Goal: Information Seeking & Learning: Learn about a topic

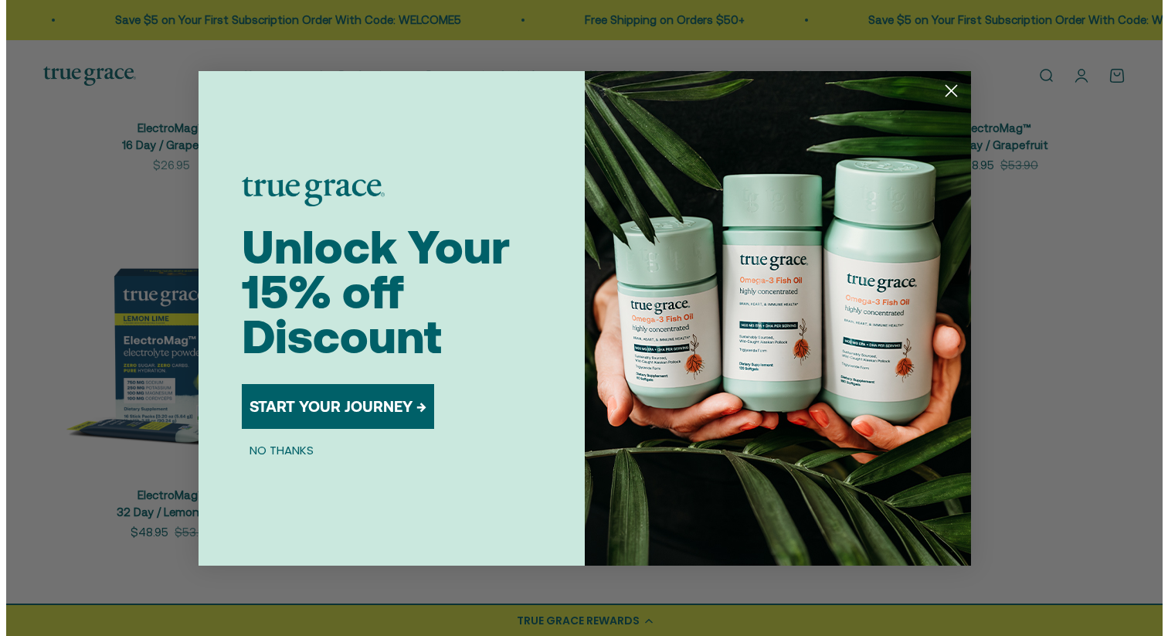
scroll to position [610, 0]
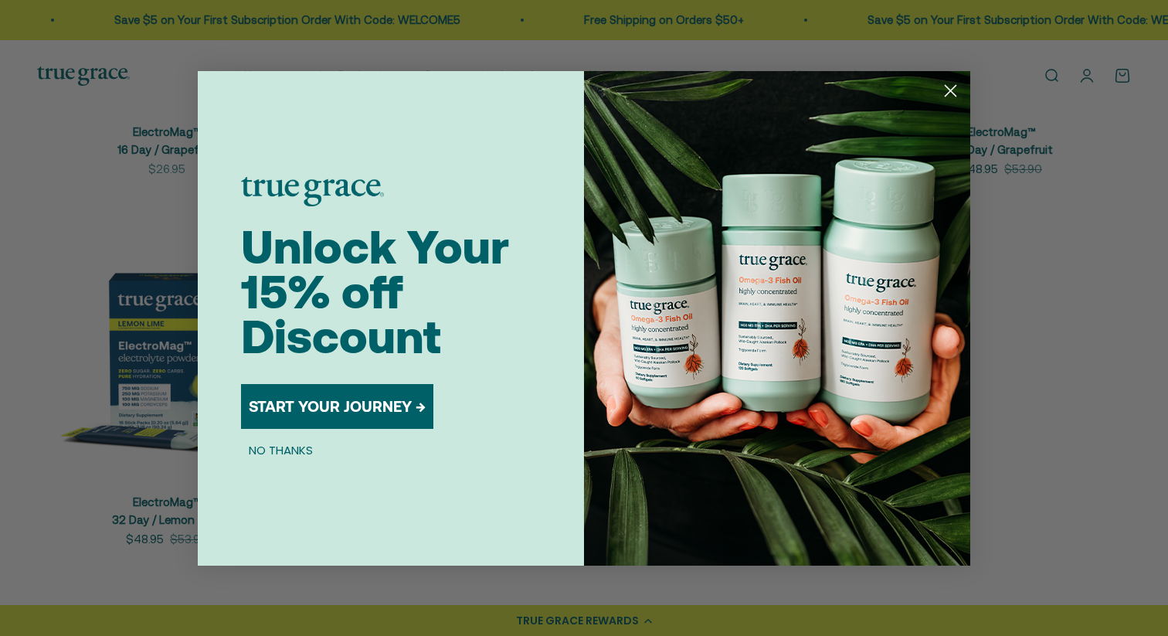
click at [944, 81] on circle "Close dialog" at bounding box center [950, 89] width 25 height 25
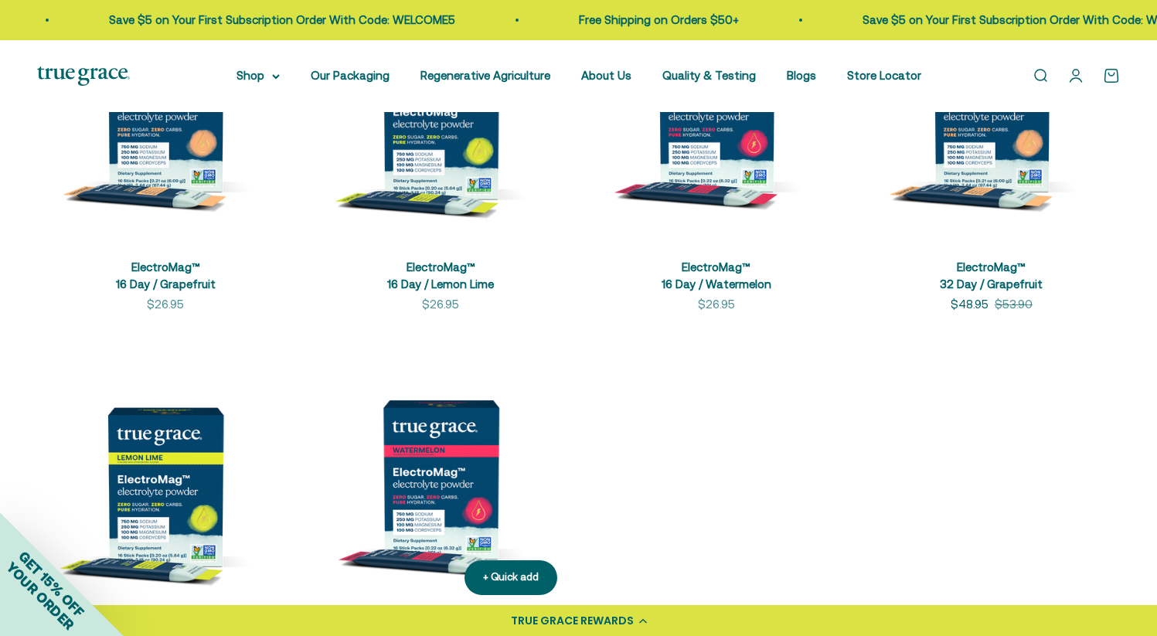
scroll to position [467, 0]
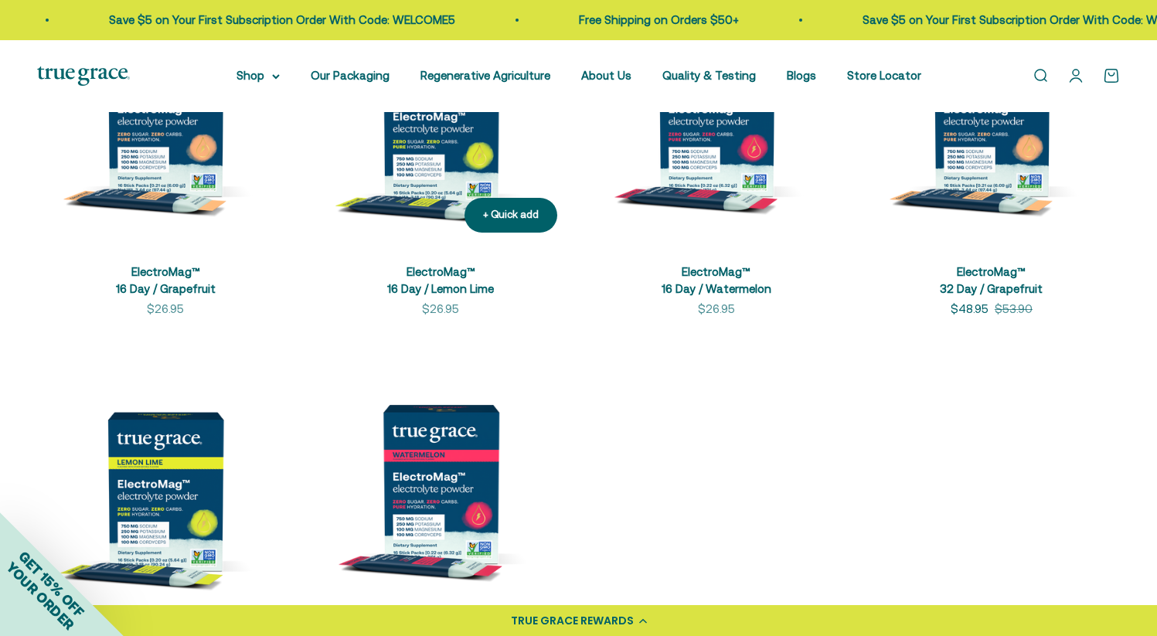
click at [444, 135] on img at bounding box center [440, 116] width 256 height 256
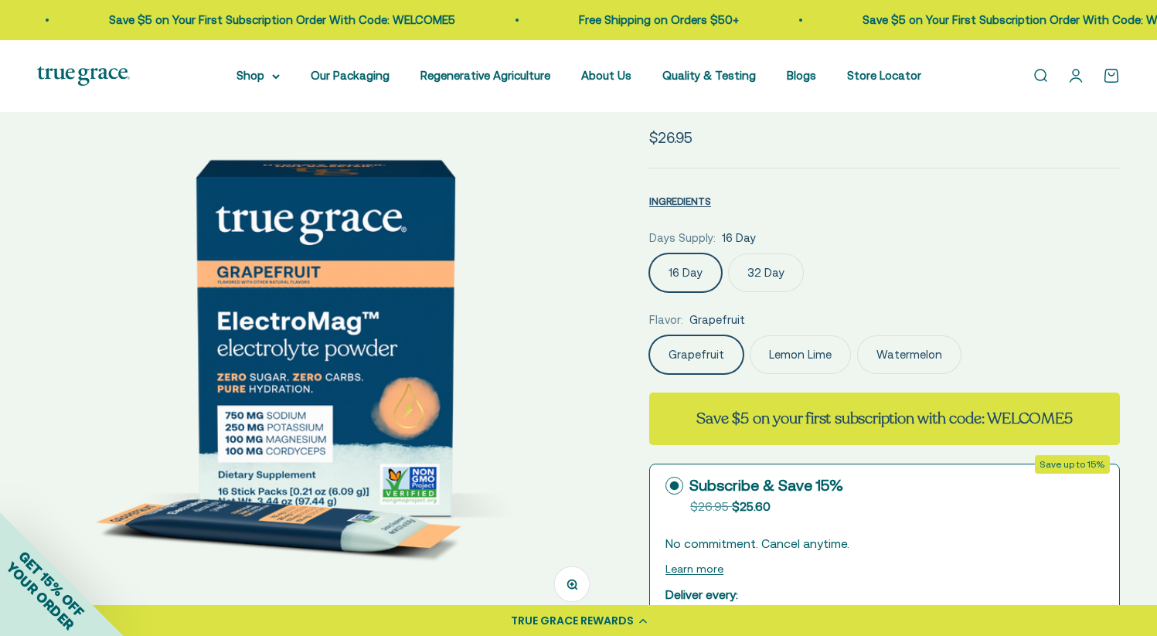
scroll to position [107, 0]
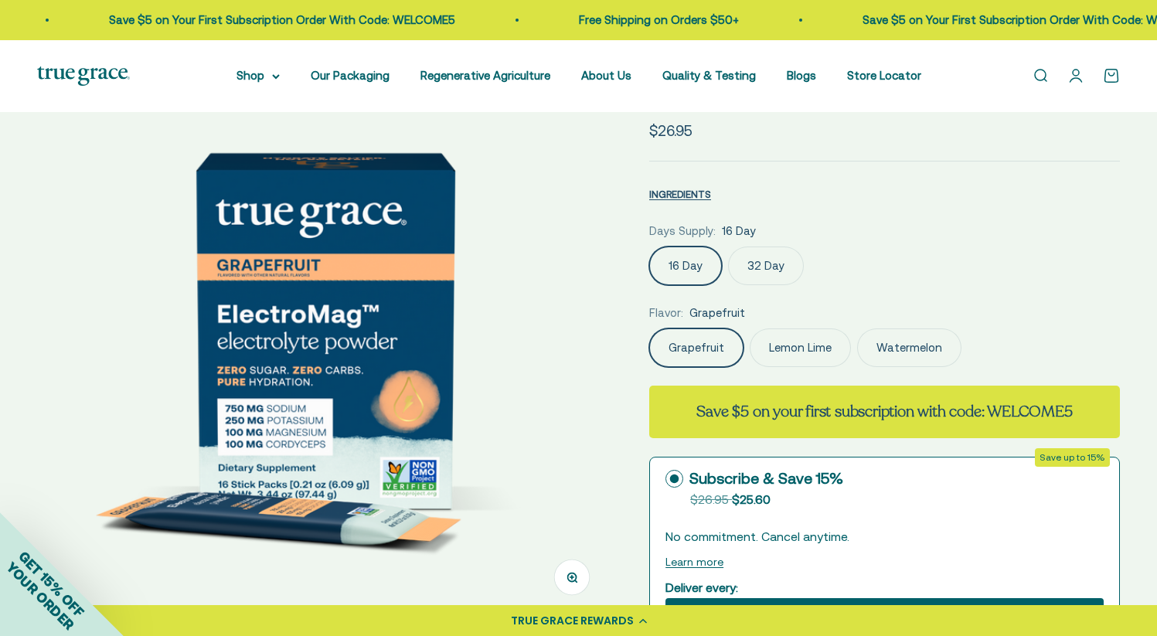
click at [692, 273] on label "16 Day" at bounding box center [685, 265] width 73 height 39
click at [649, 246] on input "16 Day" at bounding box center [648, 246] width 1 height 1
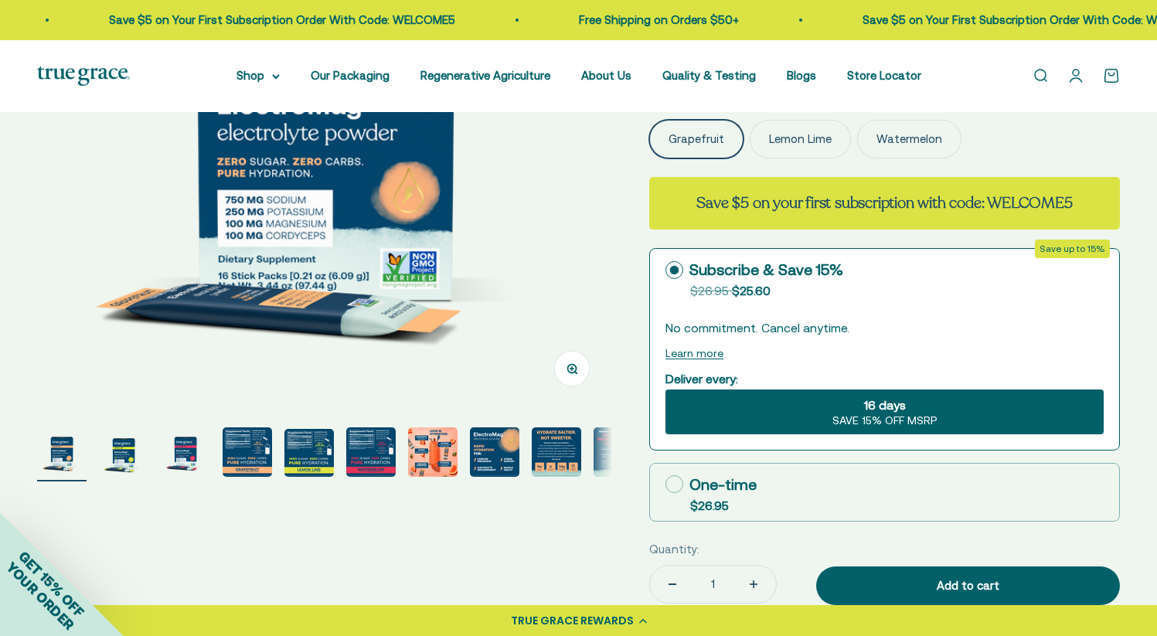
scroll to position [159, 0]
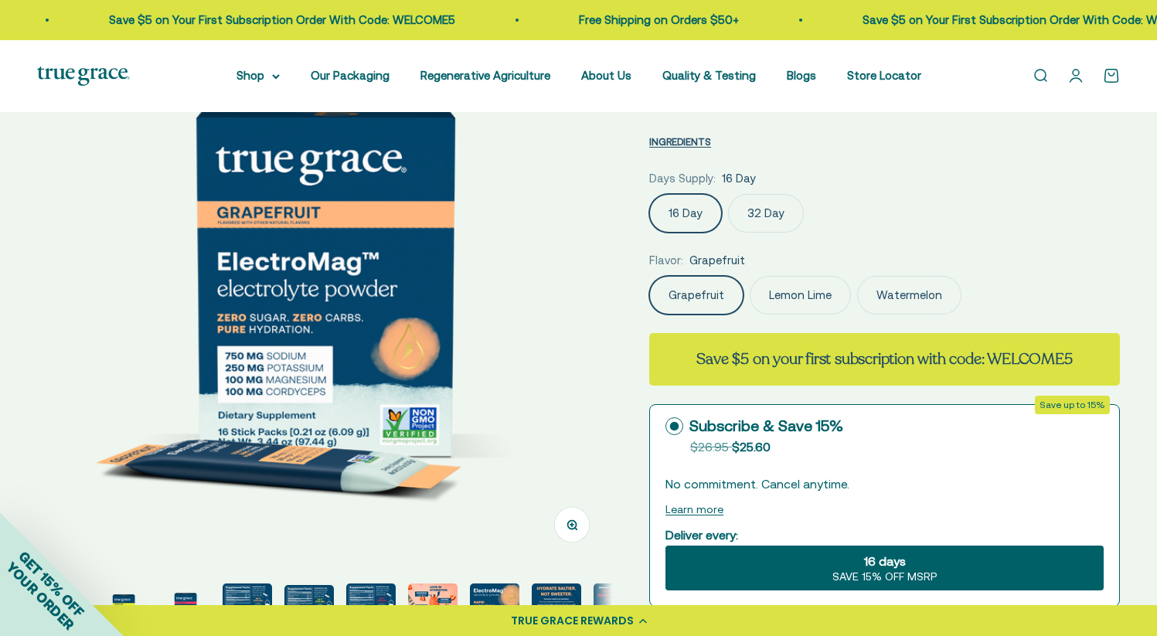
click at [239, 596] on img "Go to item 4" at bounding box center [246, 607] width 49 height 49
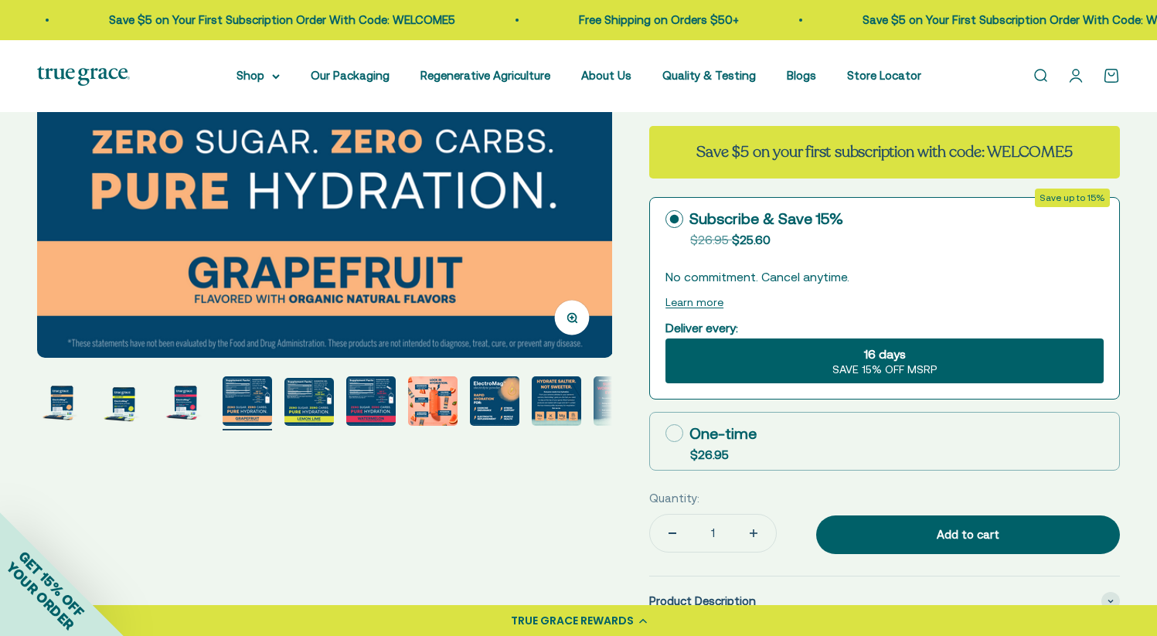
scroll to position [367, 0]
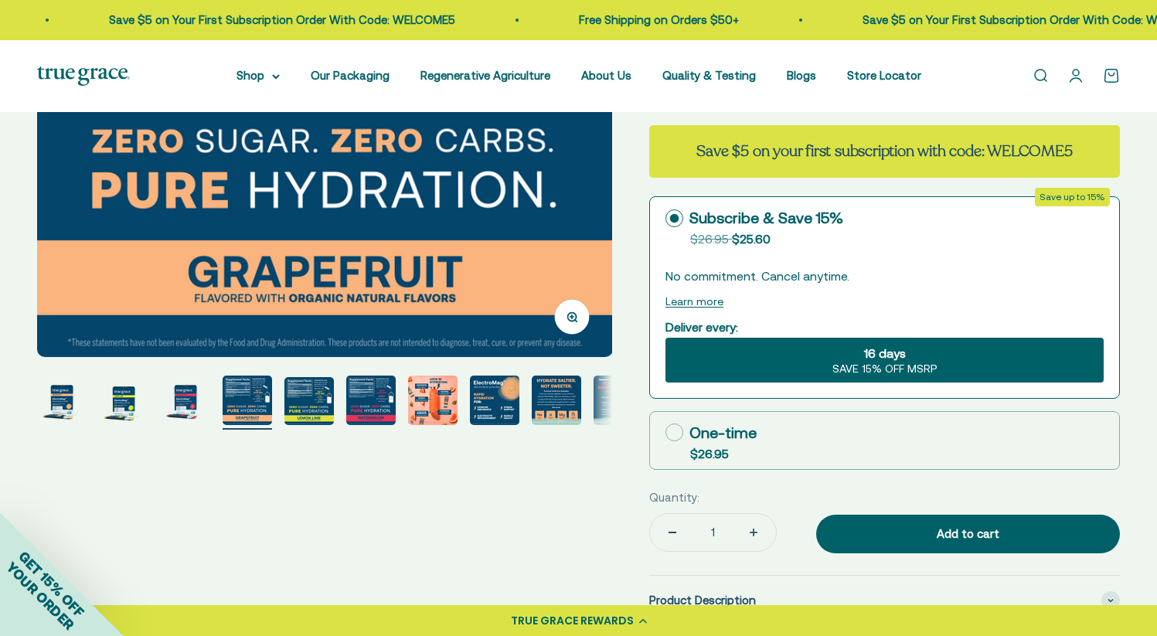
click at [441, 400] on img "Go to item 7" at bounding box center [432, 399] width 49 height 49
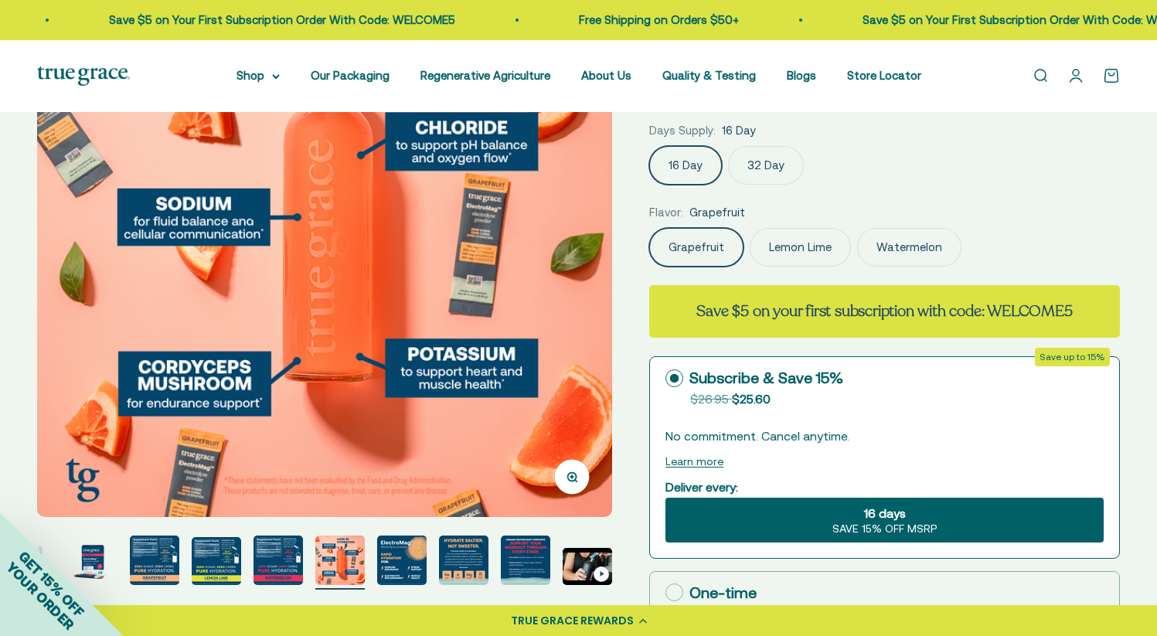
scroll to position [235, 0]
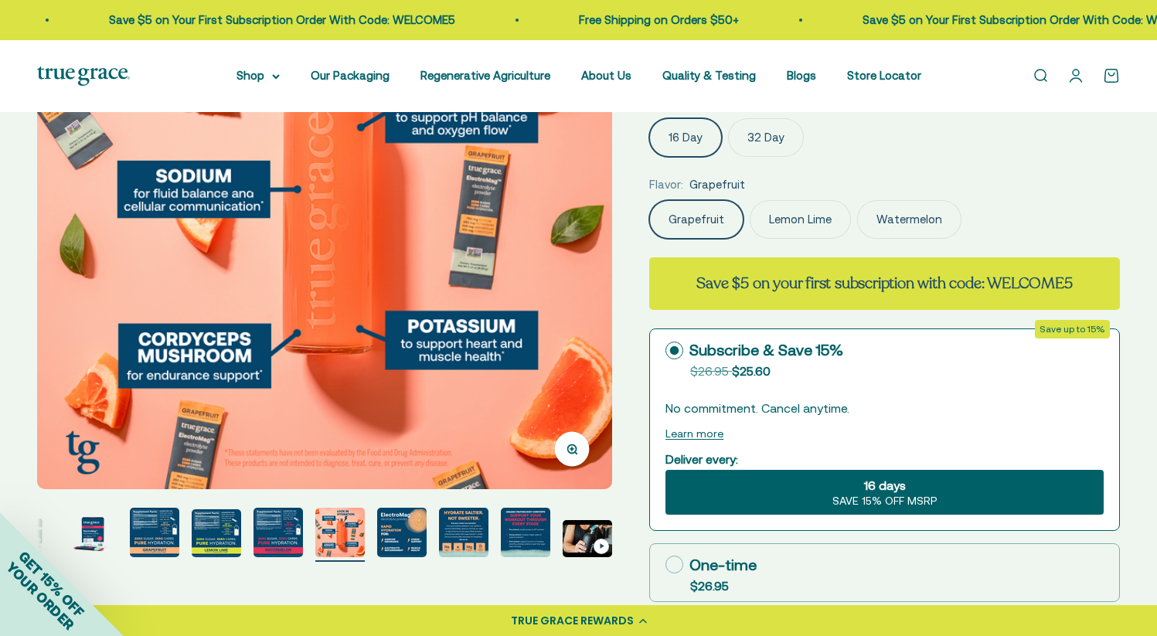
click at [462, 526] on img "Go to item 9" at bounding box center [463, 532] width 49 height 49
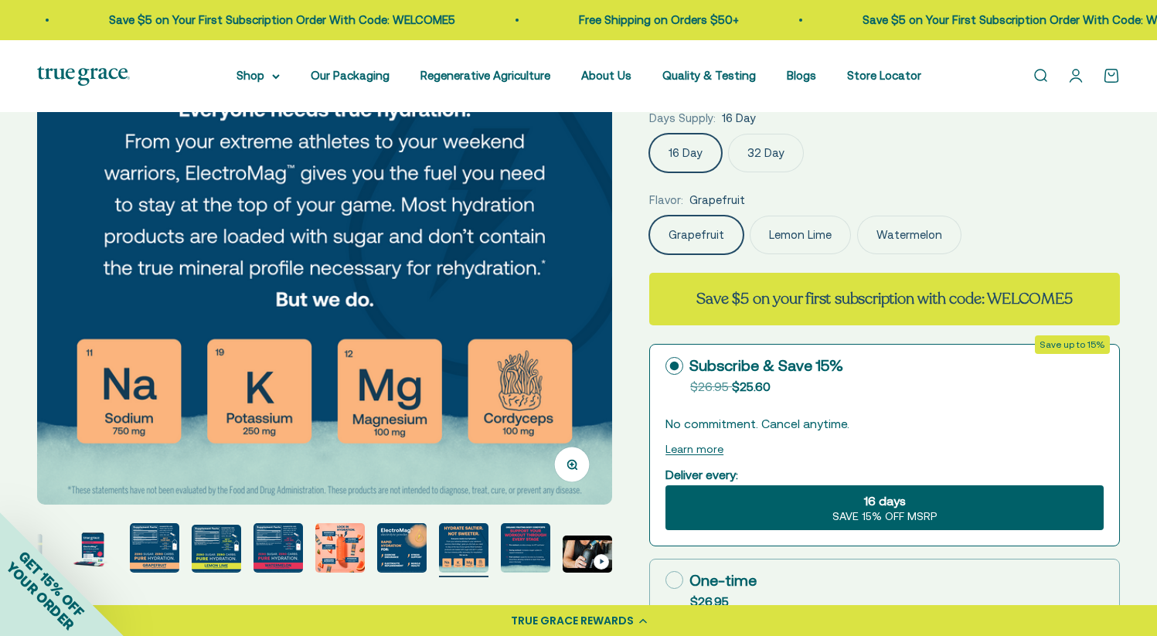
scroll to position [236, 0]
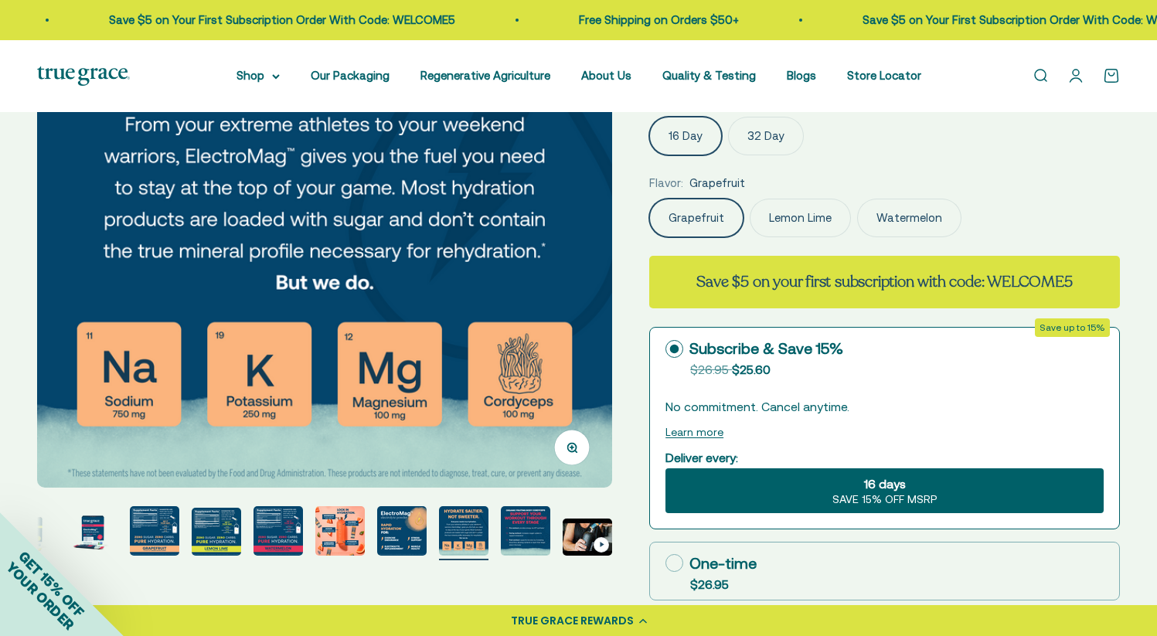
click at [542, 525] on img "Go to item 10" at bounding box center [525, 530] width 49 height 49
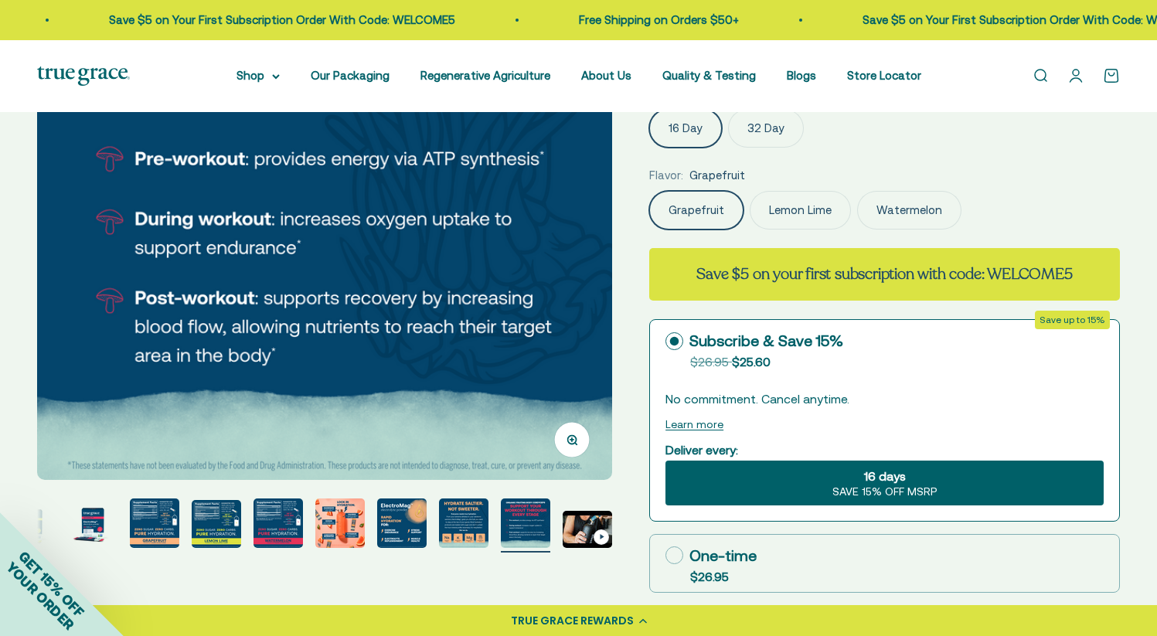
scroll to position [247, 0]
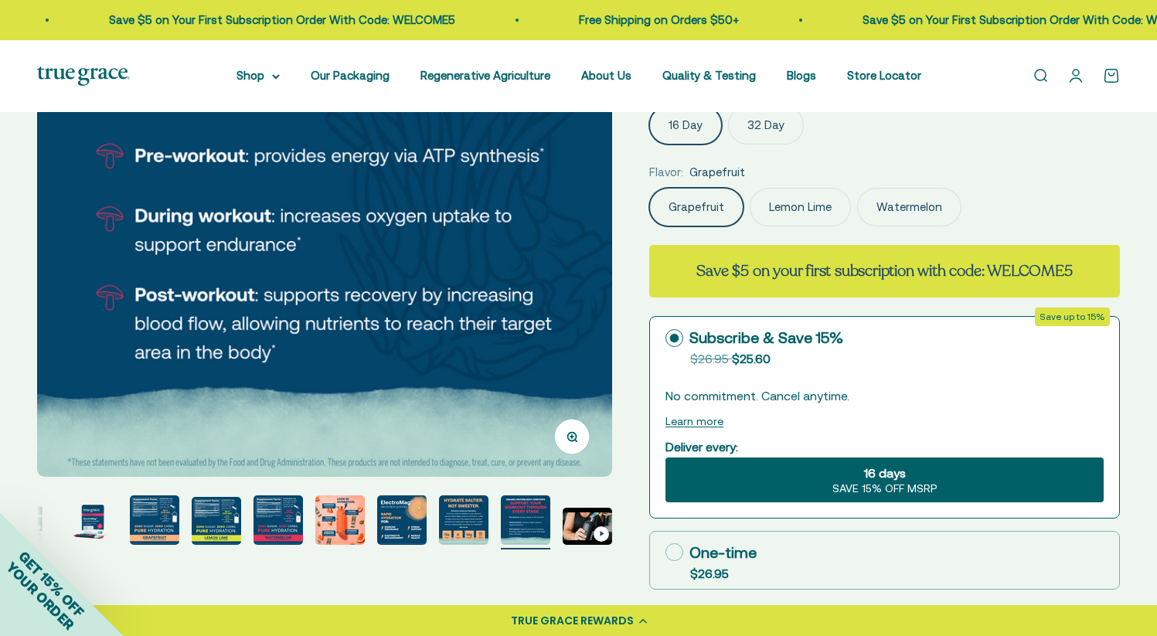
click at [575, 531] on img "Go to item 11" at bounding box center [586, 526] width 49 height 37
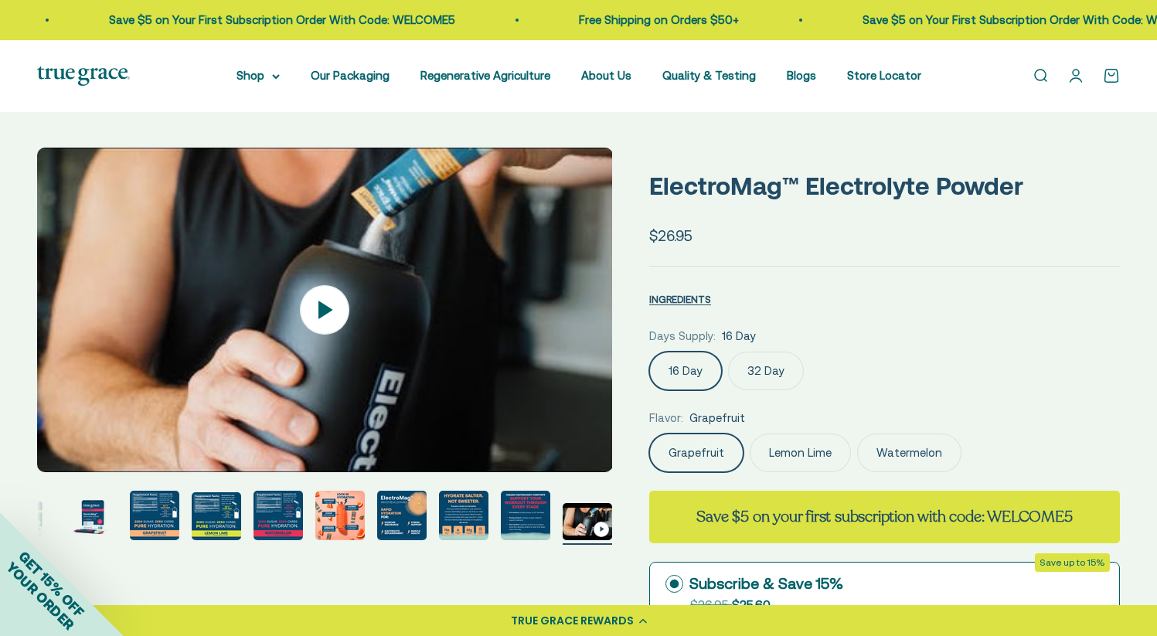
scroll to position [0, 0]
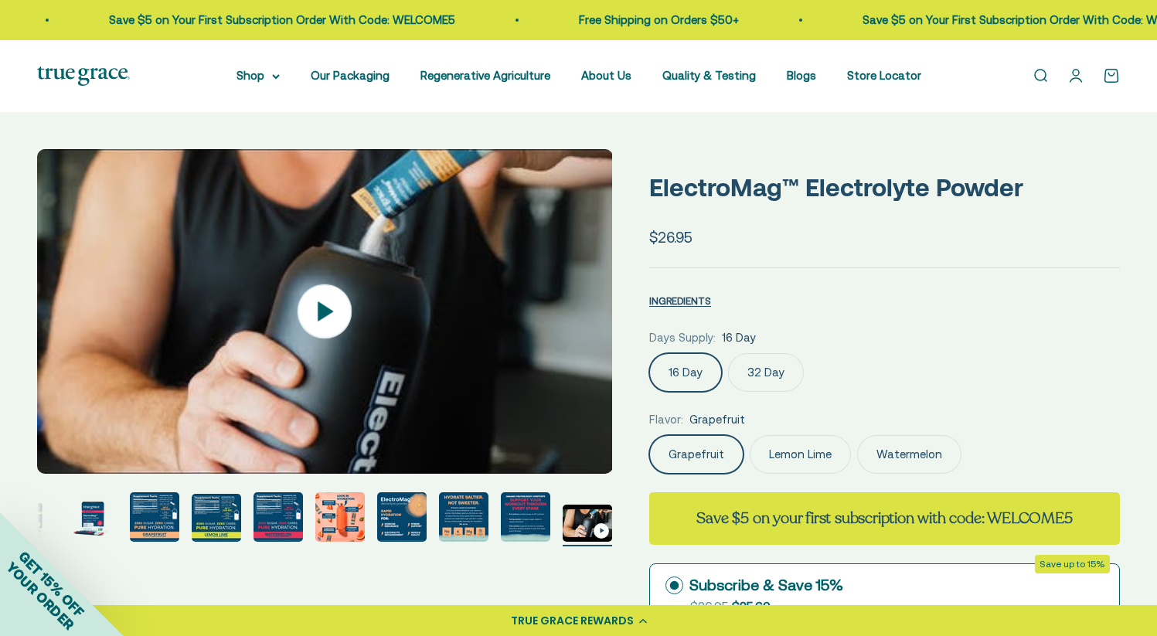
click at [335, 312] on icon at bounding box center [324, 311] width 54 height 54
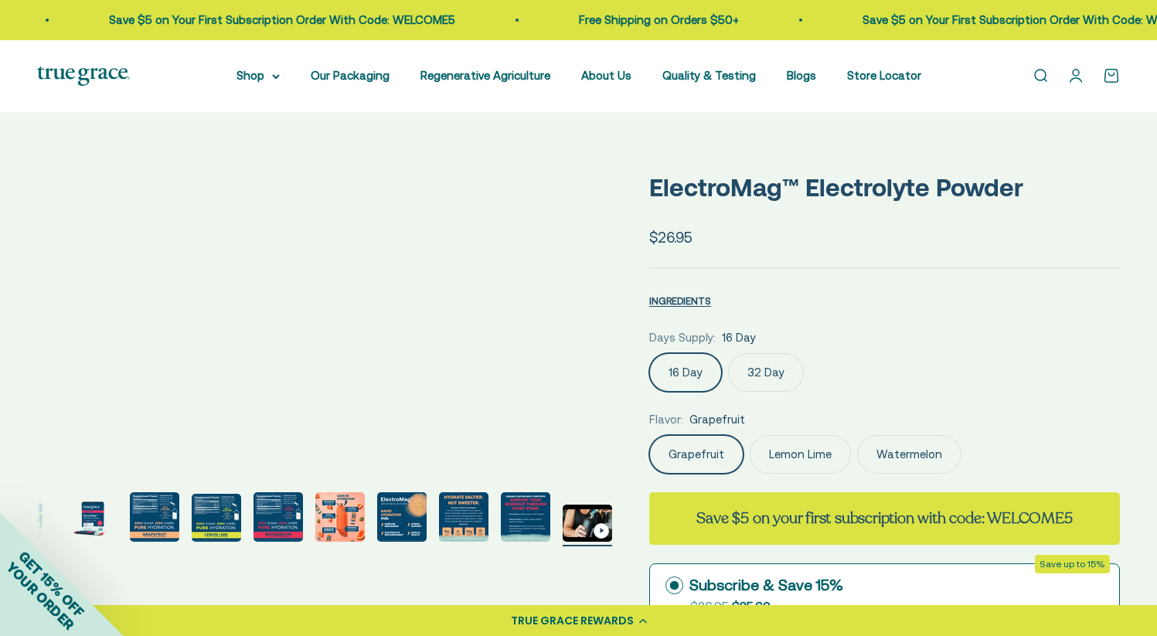
click at [143, 514] on img "Go to item 4" at bounding box center [154, 516] width 49 height 49
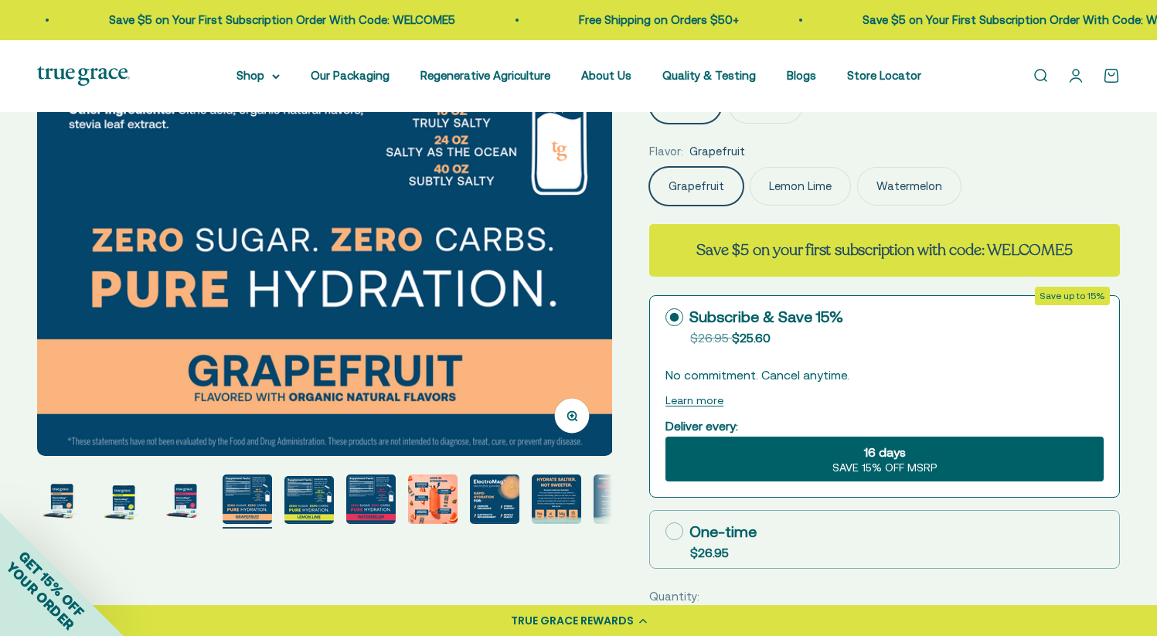
scroll to position [269, 0]
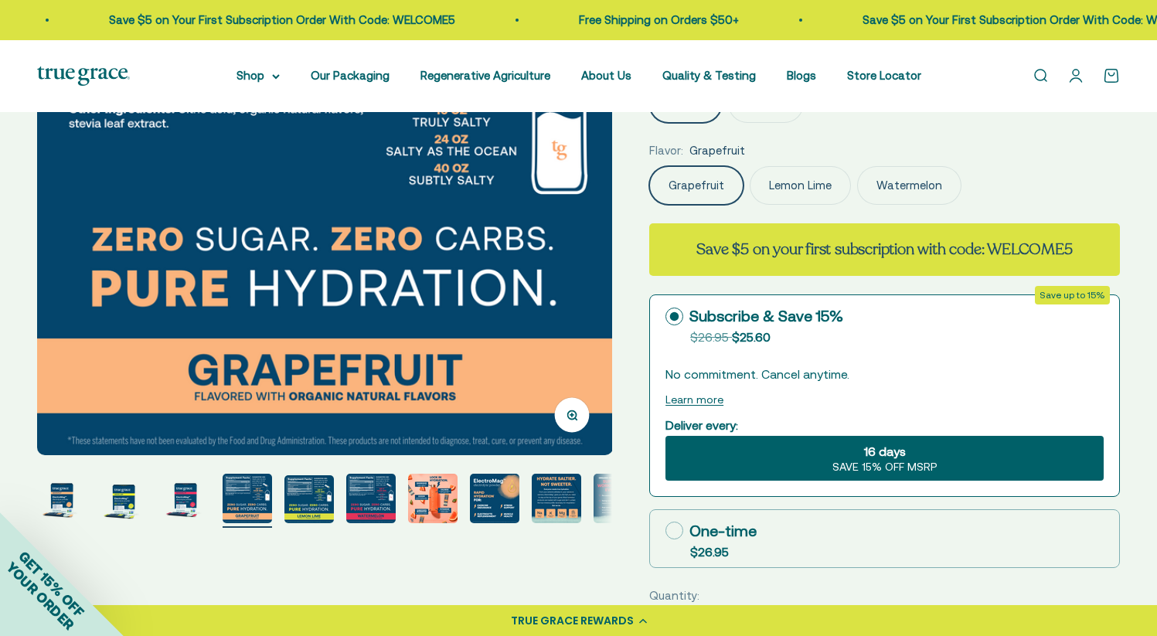
click at [681, 529] on icon at bounding box center [674, 530] width 18 height 18
click at [665, 530] on input "One-time $26.95" at bounding box center [664, 530] width 1 height 1
radio input "true"
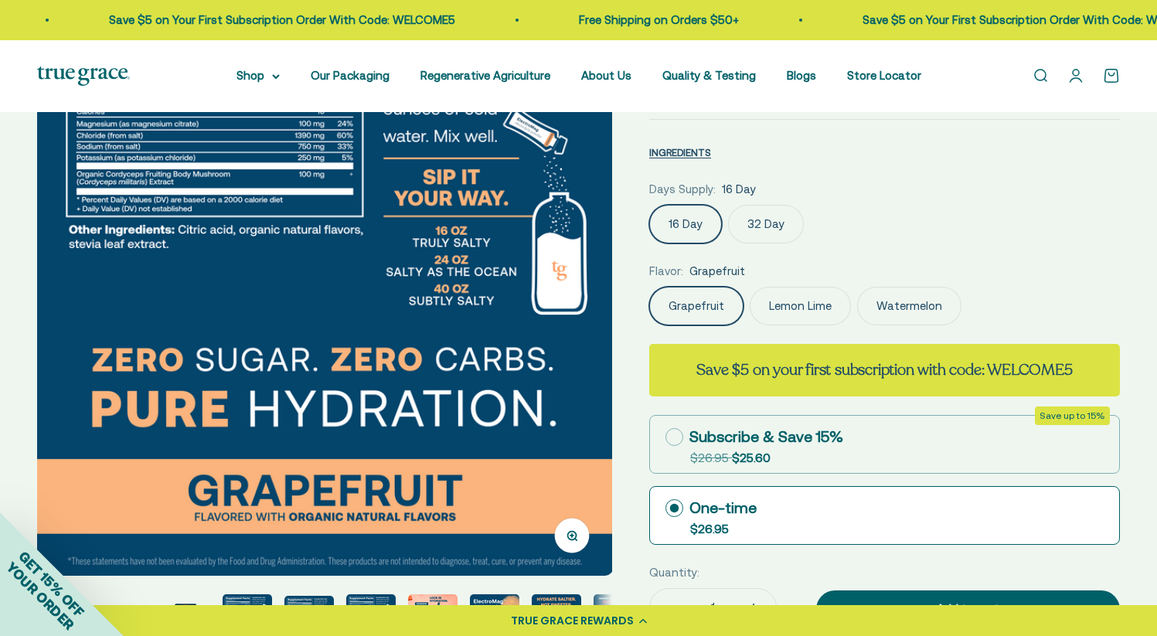
scroll to position [147, 0]
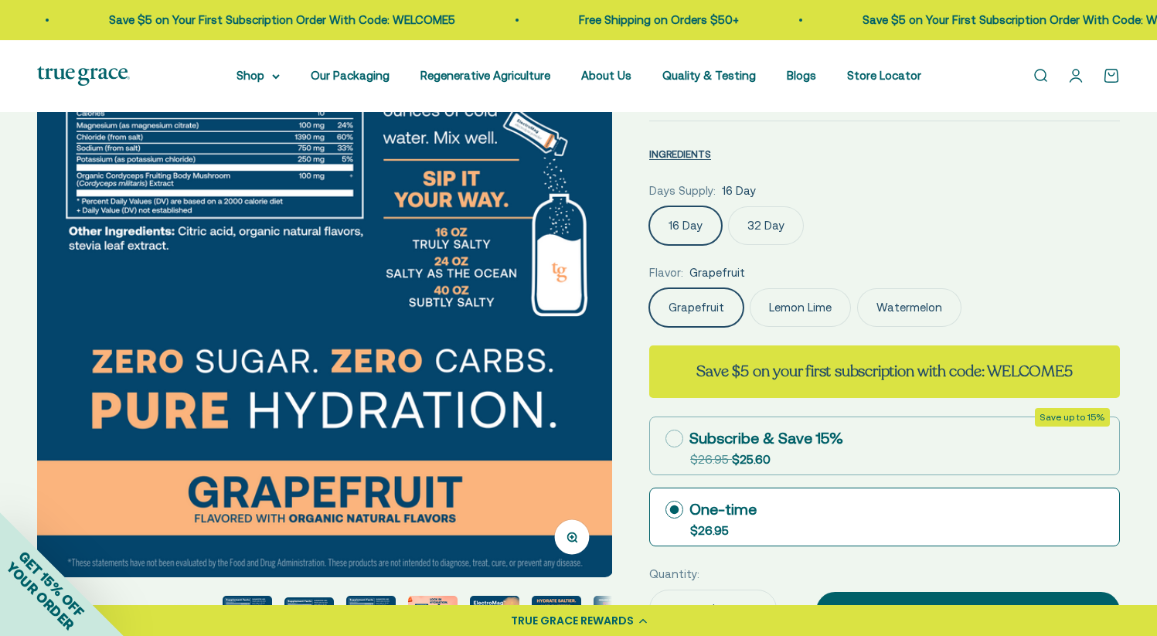
click at [756, 216] on label "32 Day" at bounding box center [766, 225] width 76 height 39
click at [649, 206] on input "32 Day" at bounding box center [648, 205] width 1 height 1
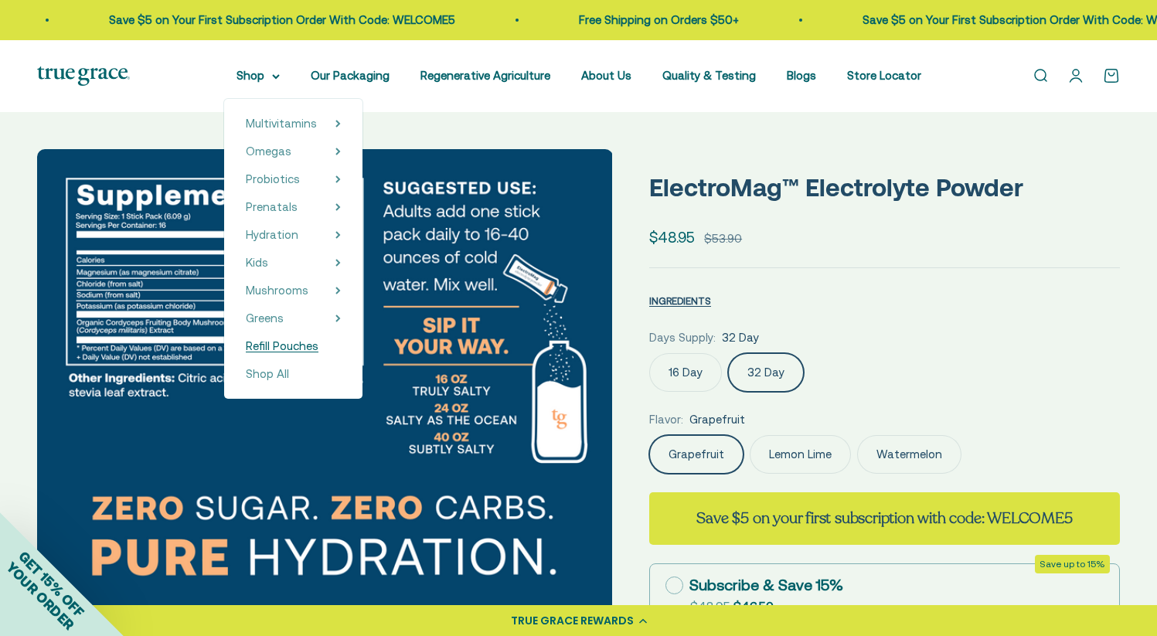
click at [314, 347] on span "Refill Pouches" at bounding box center [282, 345] width 73 height 13
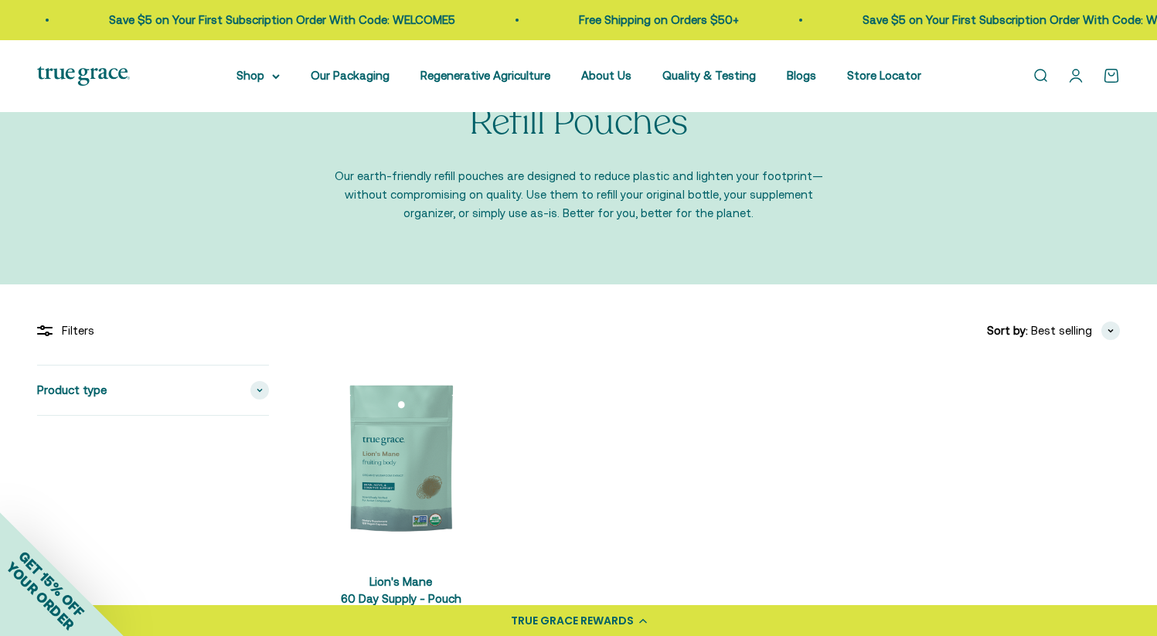
scroll to position [88, 0]
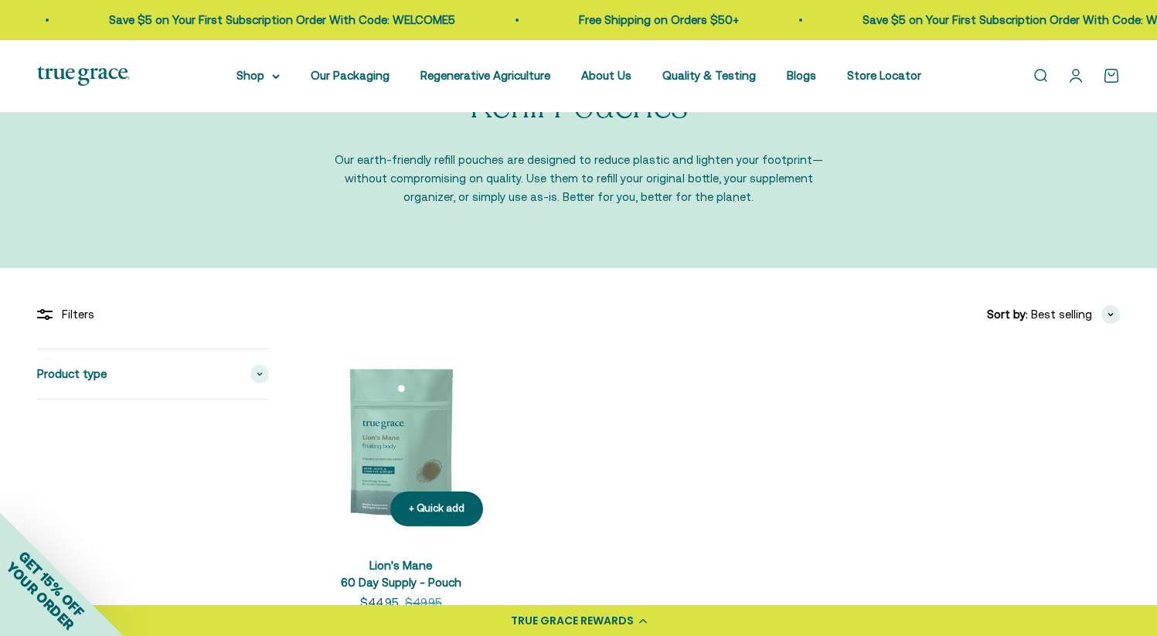
click at [408, 430] on img at bounding box center [400, 442] width 189 height 189
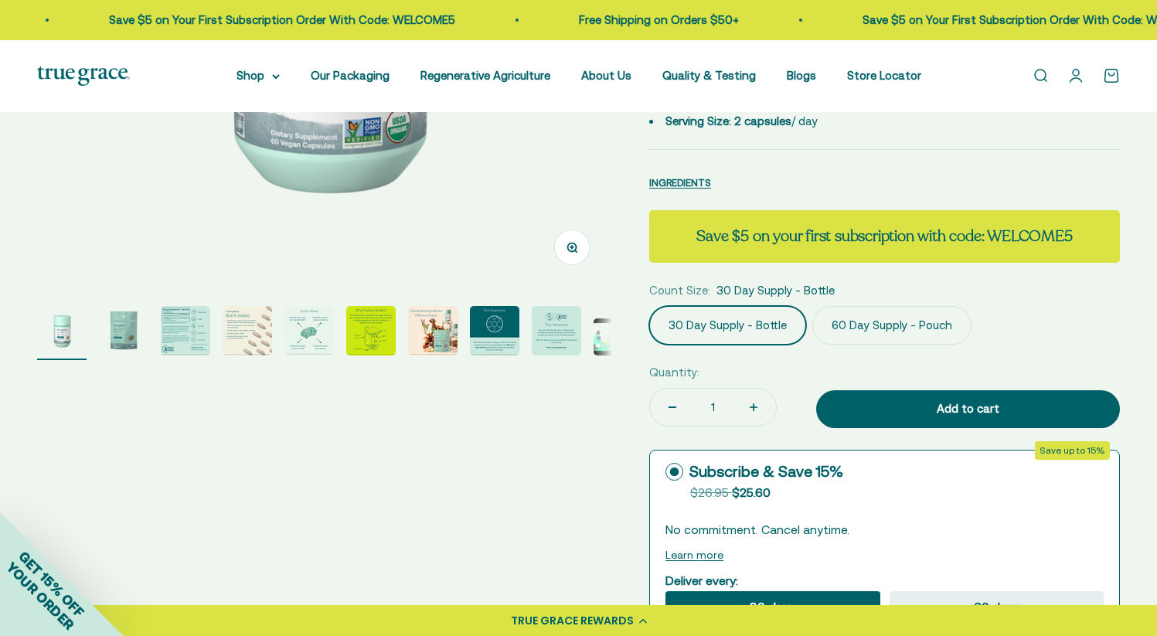
scroll to position [429, 0]
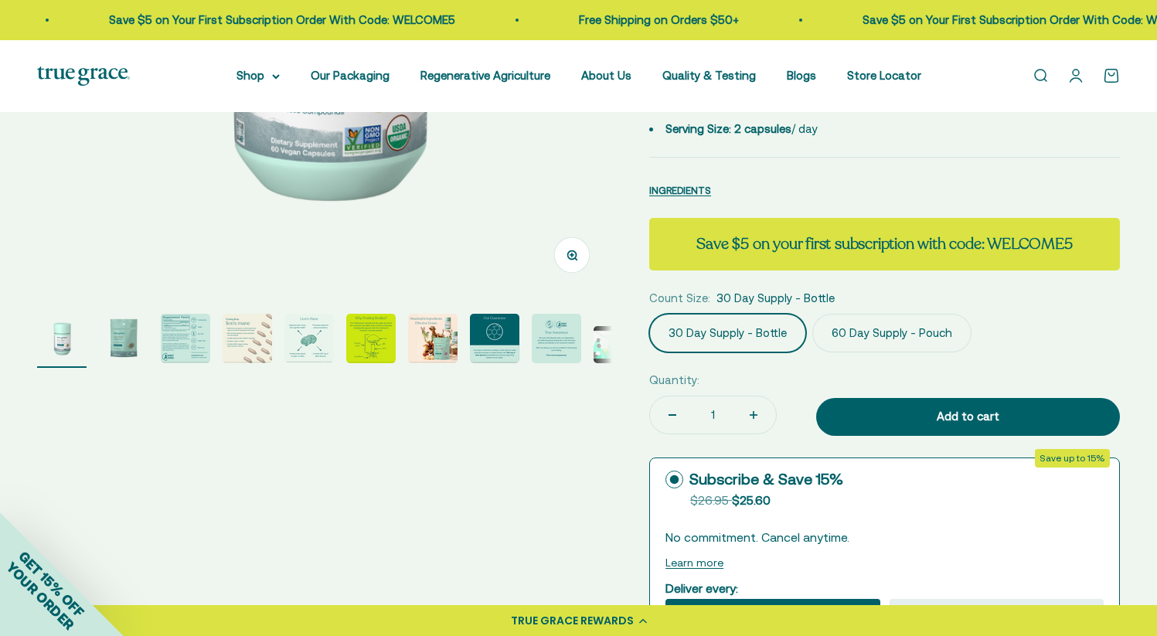
click at [134, 333] on img "Go to item 2" at bounding box center [123, 338] width 49 height 49
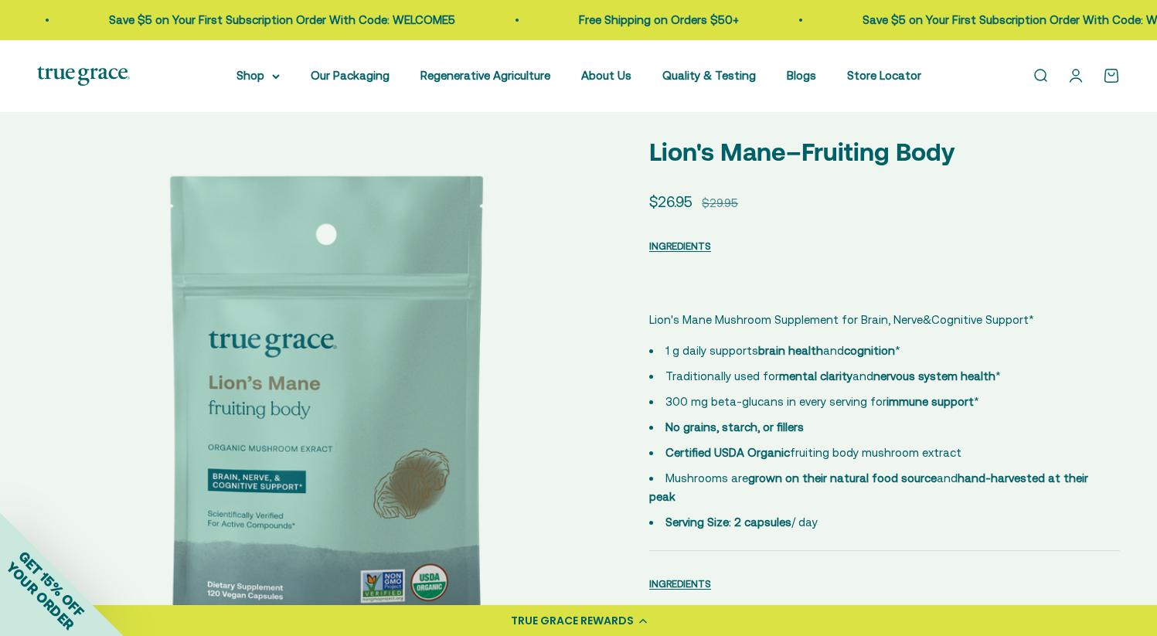
scroll to position [0, 0]
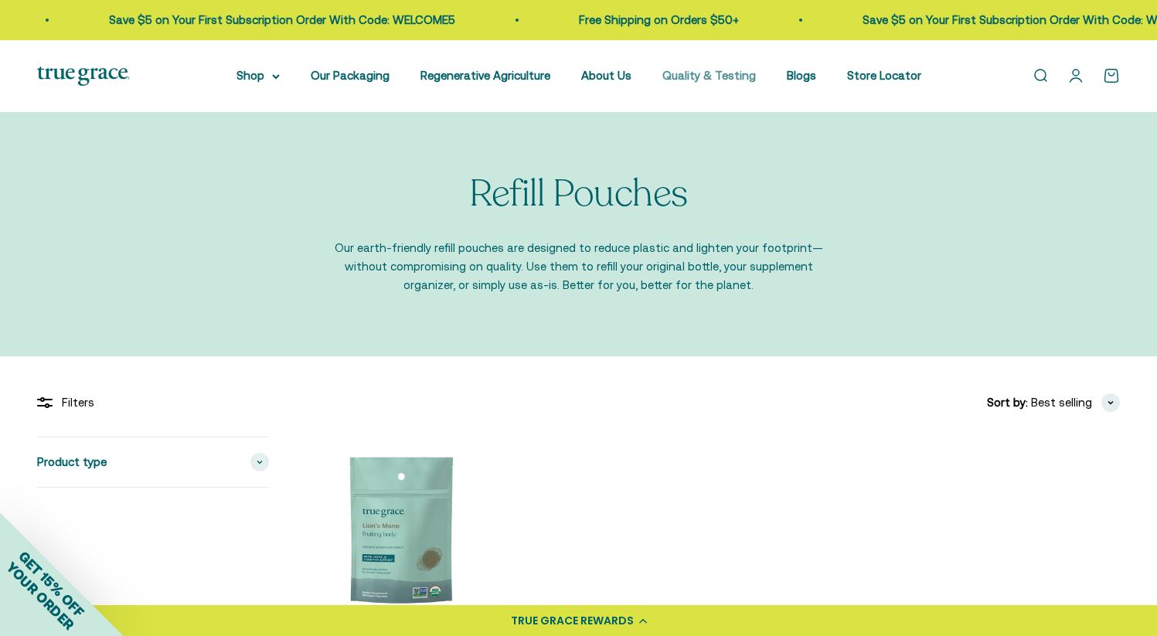
click at [705, 73] on link "Quality & Testing" at bounding box center [708, 75] width 93 height 13
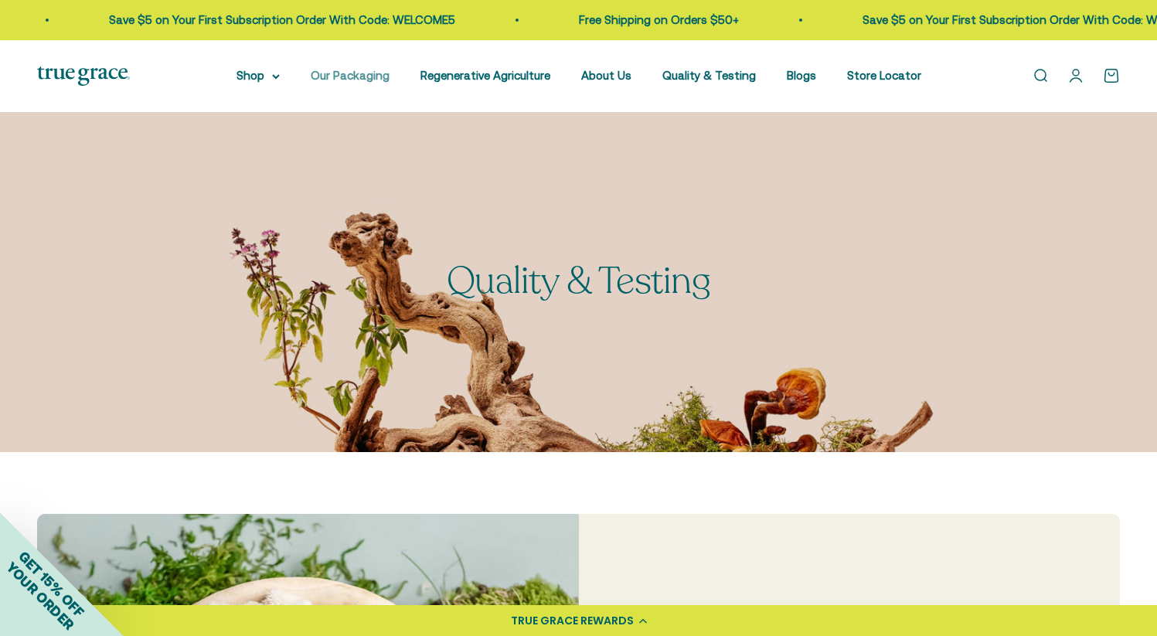
click at [335, 73] on link "Our Packaging" at bounding box center [350, 75] width 79 height 13
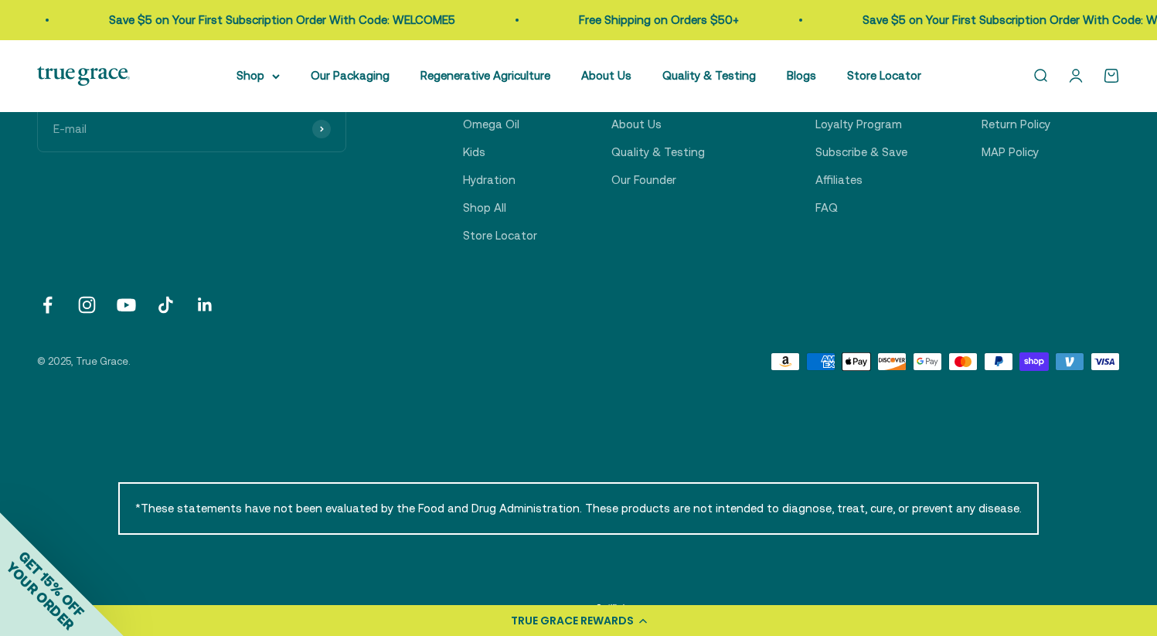
scroll to position [4498, 0]
